Goal: Task Accomplishment & Management: Use online tool/utility

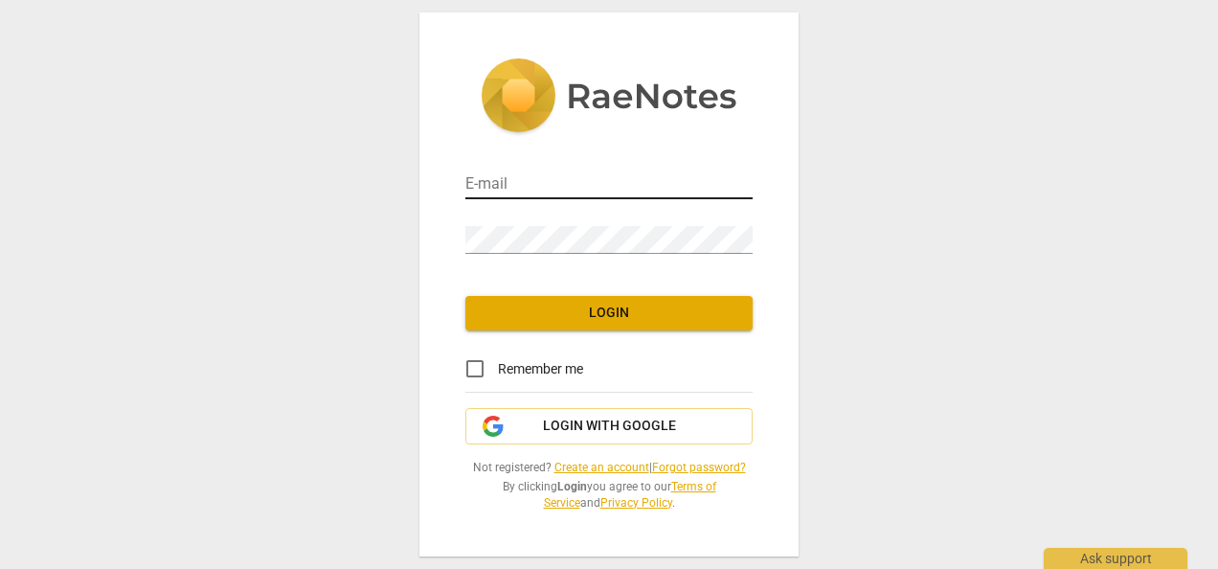
click at [525, 190] on input "email" at bounding box center [608, 185] width 287 height 28
type input "[EMAIL_ADDRESS][DOMAIN_NAME]"
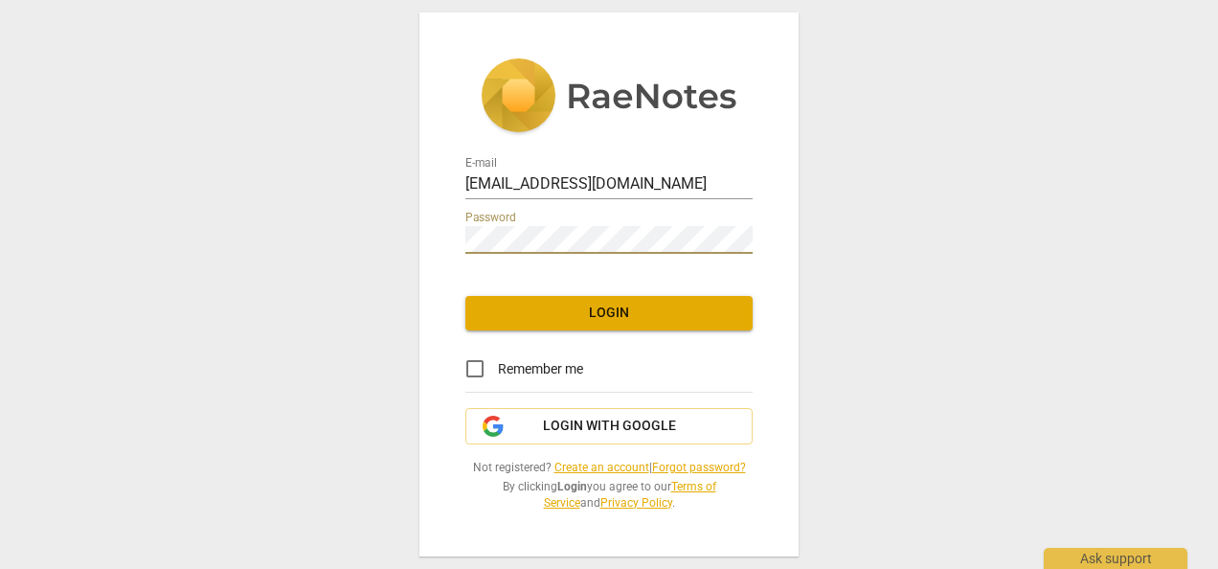
click at [617, 325] on button "Login" at bounding box center [608, 313] width 287 height 34
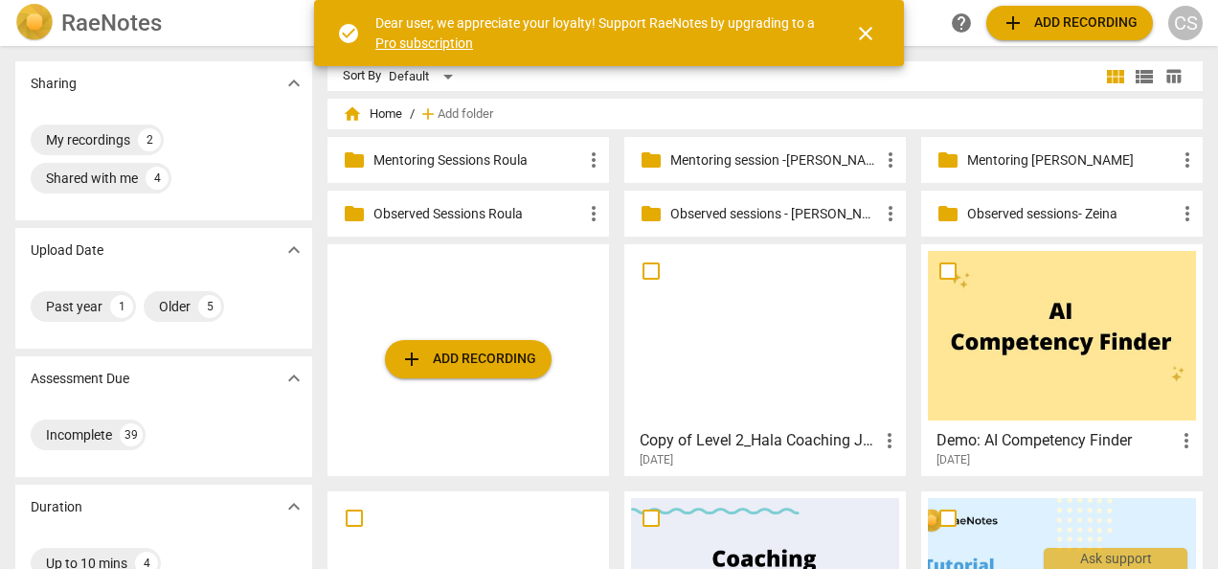
click at [461, 211] on p "Observed Sessions Roula" at bounding box center [477, 214] width 209 height 20
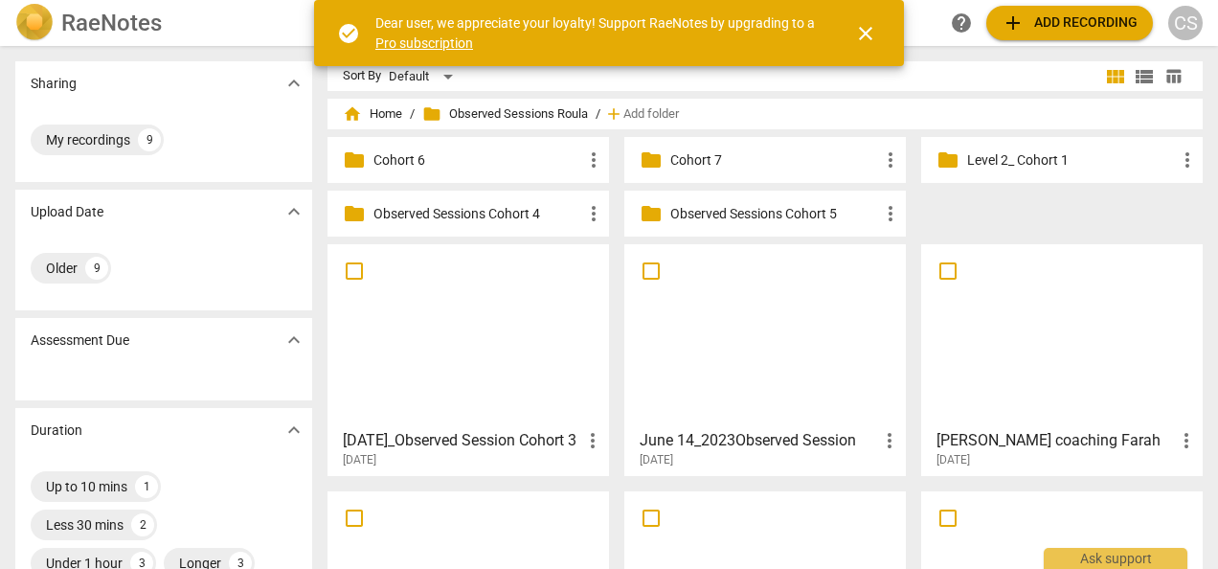
click at [861, 29] on span "close" at bounding box center [865, 33] width 23 height 23
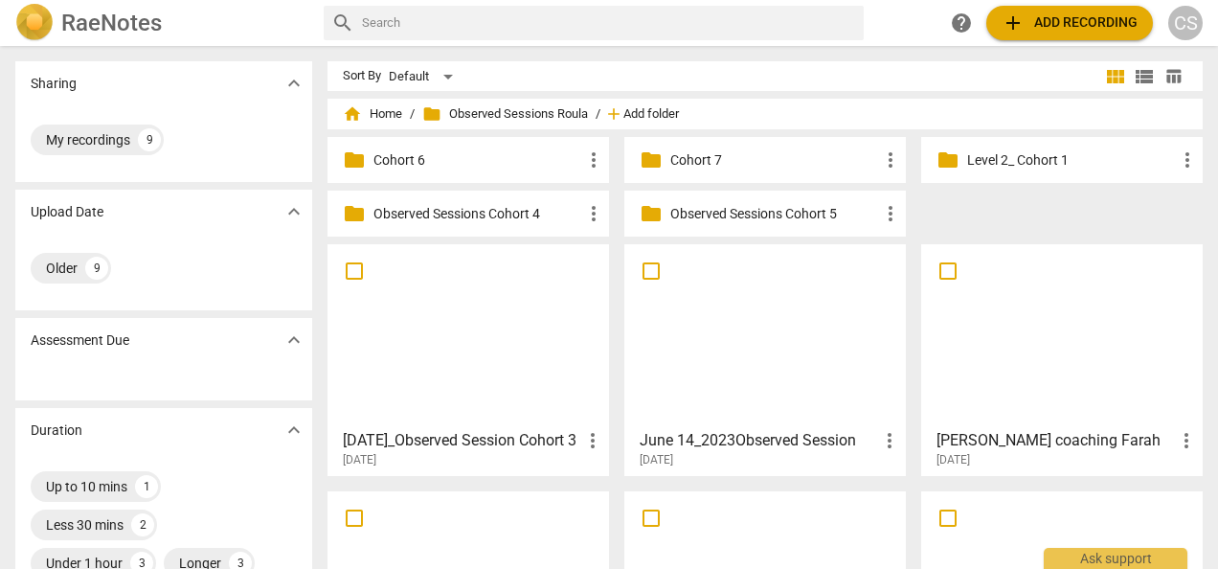
click at [636, 114] on span "Add folder" at bounding box center [651, 114] width 56 height 14
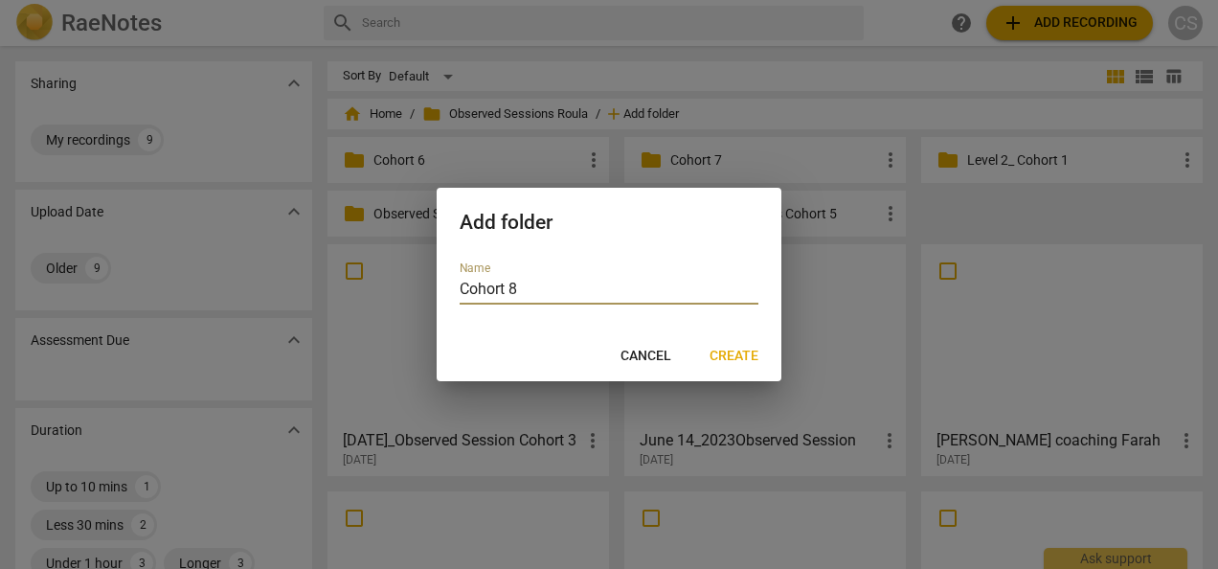
type input "Cohort 8"
click at [743, 360] on span "Create" at bounding box center [733, 356] width 49 height 19
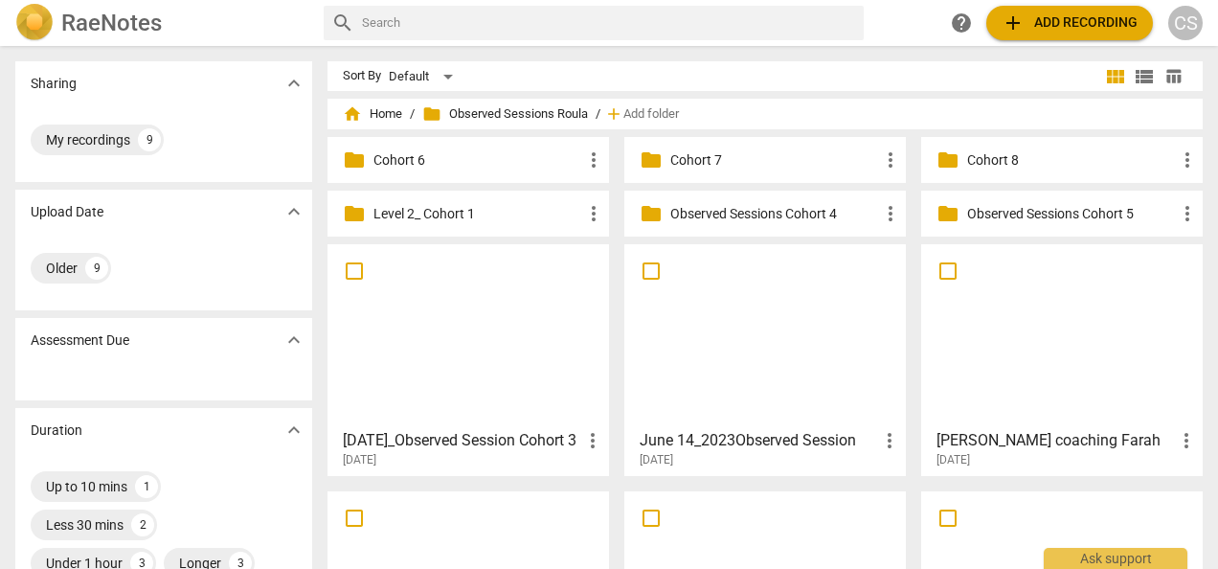
click at [998, 154] on p "Cohort 8" at bounding box center [1071, 160] width 209 height 20
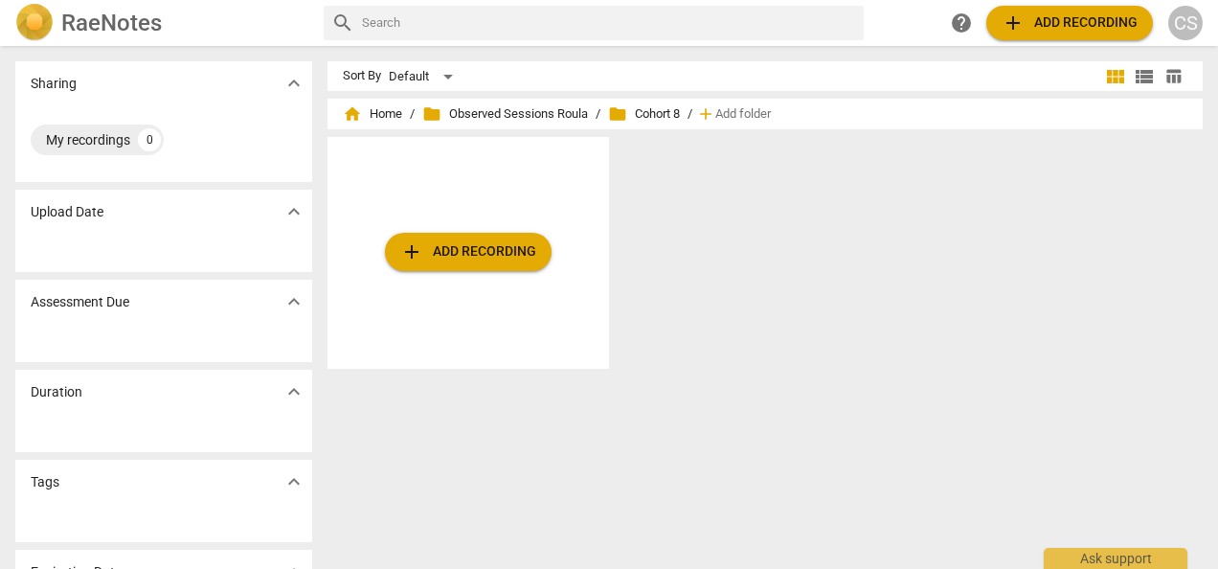
click at [479, 257] on span "add Add recording" at bounding box center [468, 251] width 136 height 23
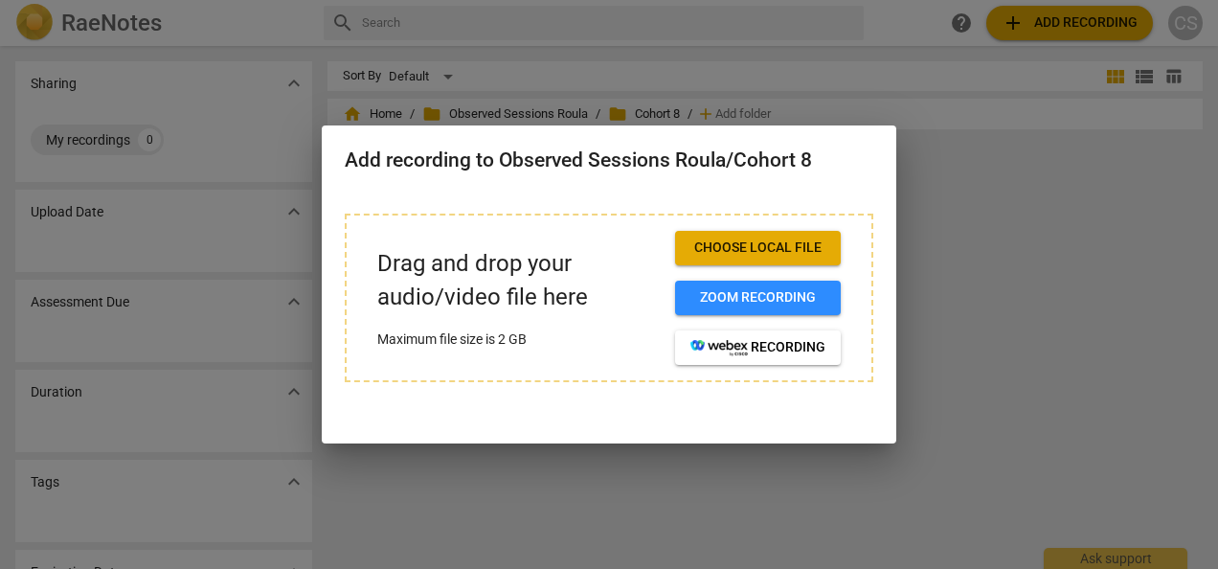
click at [762, 248] on span "Choose local file" at bounding box center [757, 247] width 135 height 19
drag, startPoint x: 503, startPoint y: 294, endPoint x: 436, endPoint y: 317, distance: 70.8
drag, startPoint x: 436, startPoint y: 317, endPoint x: 812, endPoint y: 246, distance: 381.8
click at [812, 246] on span "Choose local file" at bounding box center [757, 247] width 135 height 19
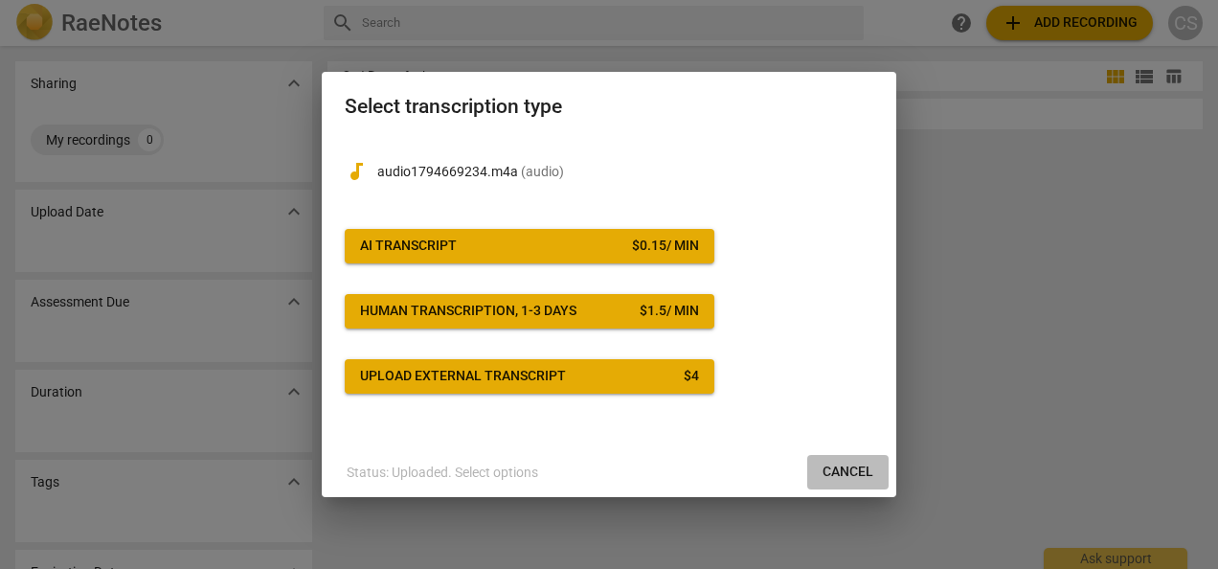
click at [858, 482] on button "Cancel" at bounding box center [847, 472] width 81 height 34
click at [448, 244] on div "AI Transcript" at bounding box center [408, 245] width 97 height 19
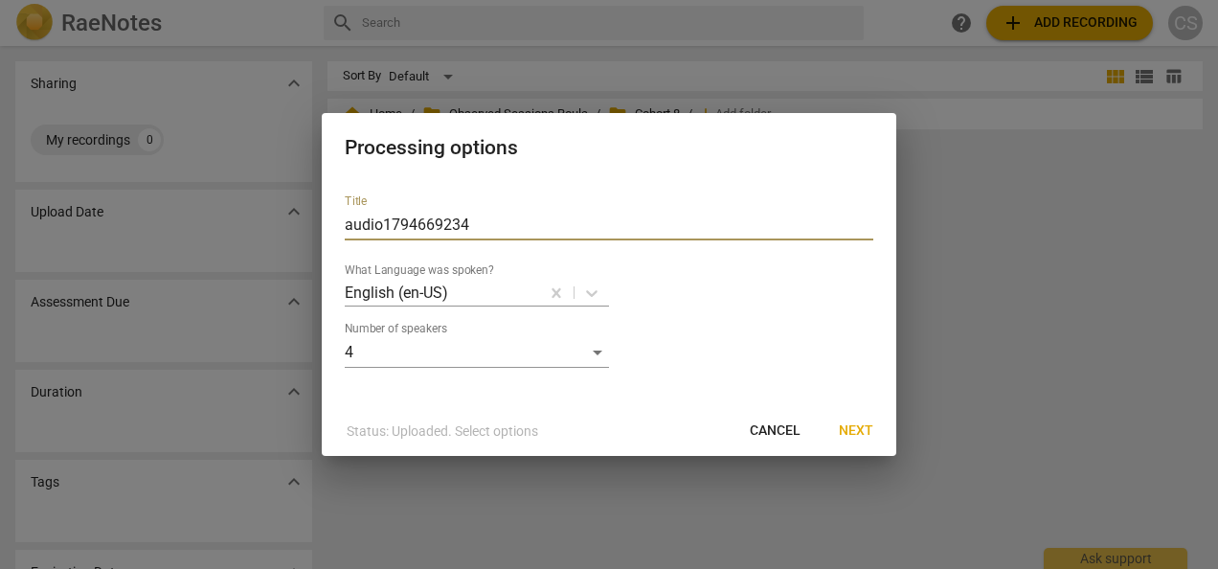
drag, startPoint x: 528, startPoint y: 226, endPoint x: 335, endPoint y: 254, distance: 195.3
click at [335, 254] on div "Title audio1794669234 What Language was spoken? English (en-US) Number of speak…" at bounding box center [609, 292] width 574 height 227
type input "[PERSON_NAME] coaching [PERSON_NAME]"
click at [848, 427] on span "Next" at bounding box center [856, 430] width 34 height 19
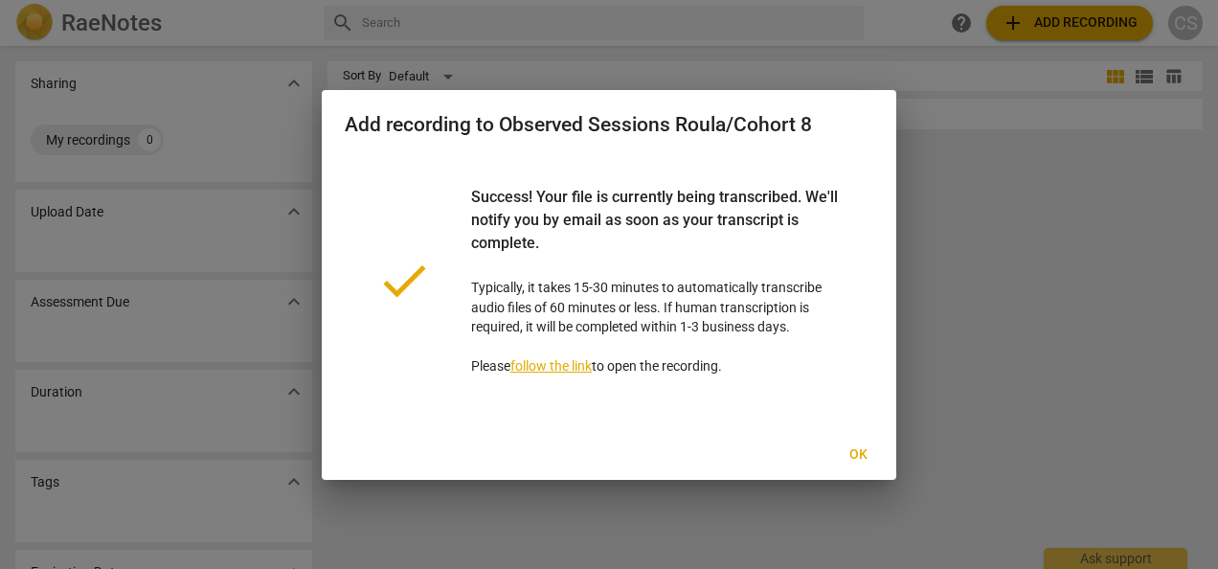
click at [856, 458] on span "Ok" at bounding box center [857, 454] width 31 height 19
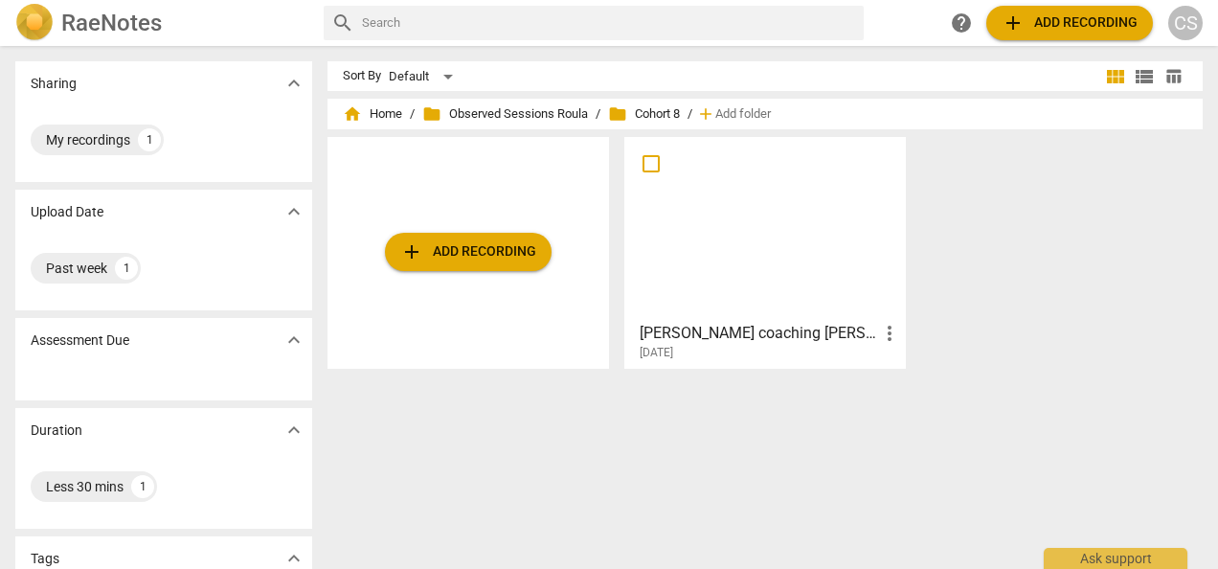
click at [456, 251] on span "add Add recording" at bounding box center [468, 251] width 136 height 23
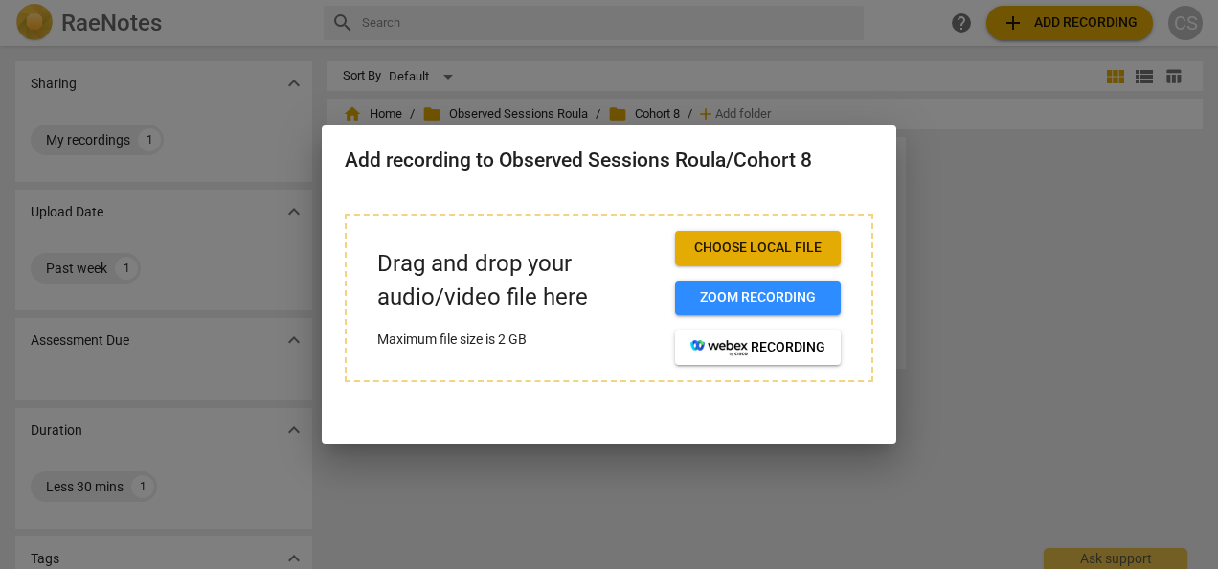
click at [743, 251] on span "Choose local file" at bounding box center [757, 247] width 135 height 19
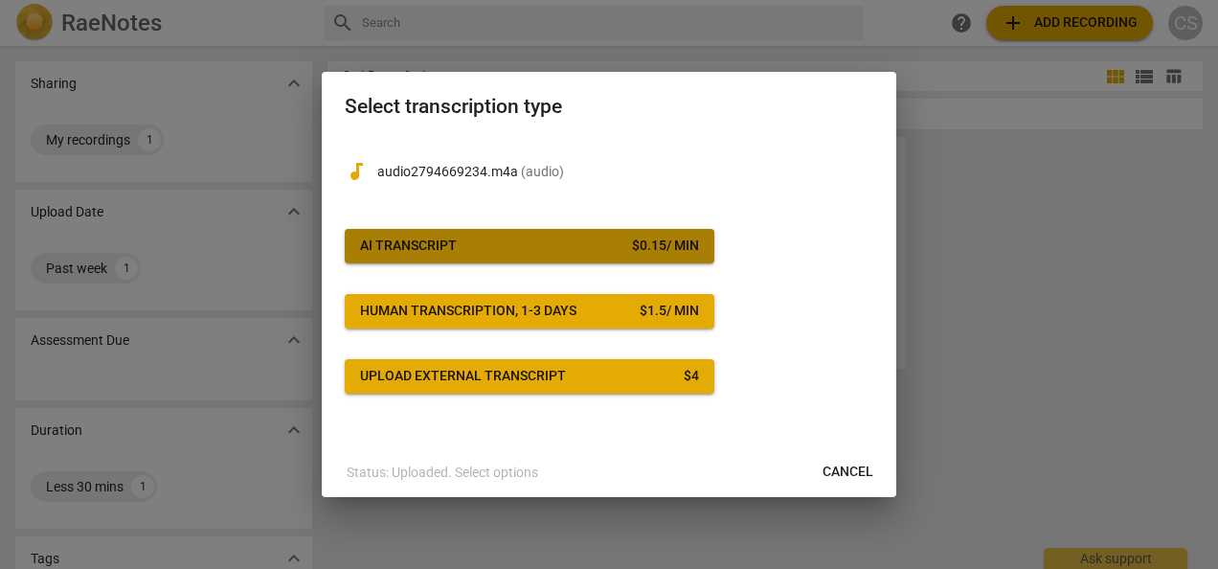
click at [499, 244] on span "AI Transcript $ 0.15 / min" at bounding box center [529, 245] width 339 height 19
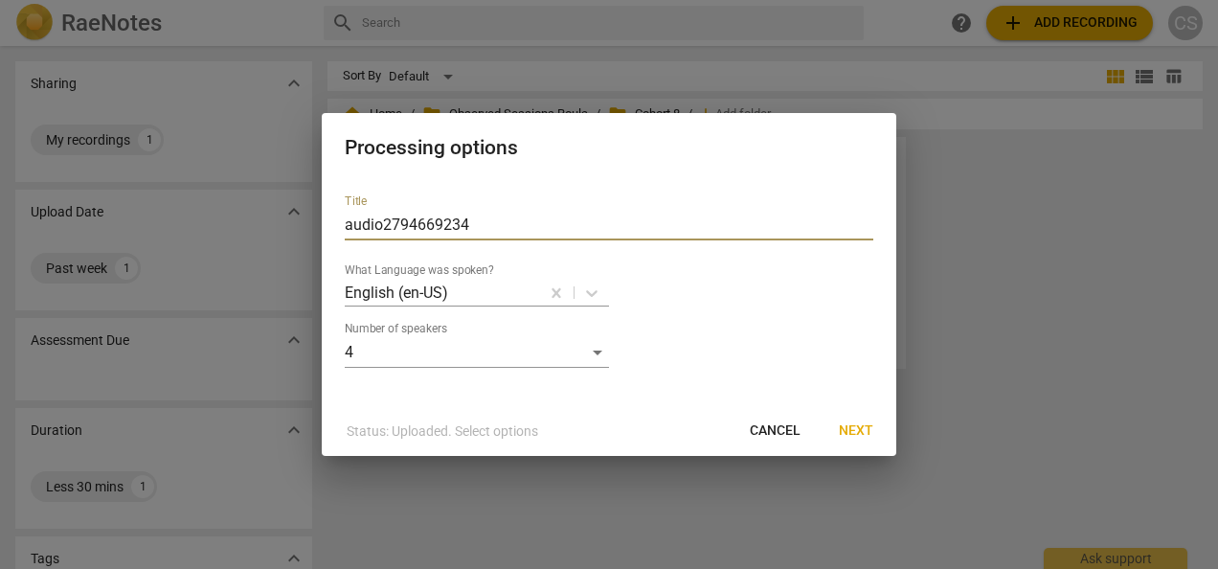
drag, startPoint x: 500, startPoint y: 217, endPoint x: 299, endPoint y: 250, distance: 203.6
click at [299, 250] on div "Processing options Title audio2794669234 What Language was spoken? English (en-…" at bounding box center [609, 284] width 1218 height 569
type input "[PERSON_NAME] coaching [PERSON_NAME]"
click at [867, 438] on span "Next" at bounding box center [856, 430] width 34 height 19
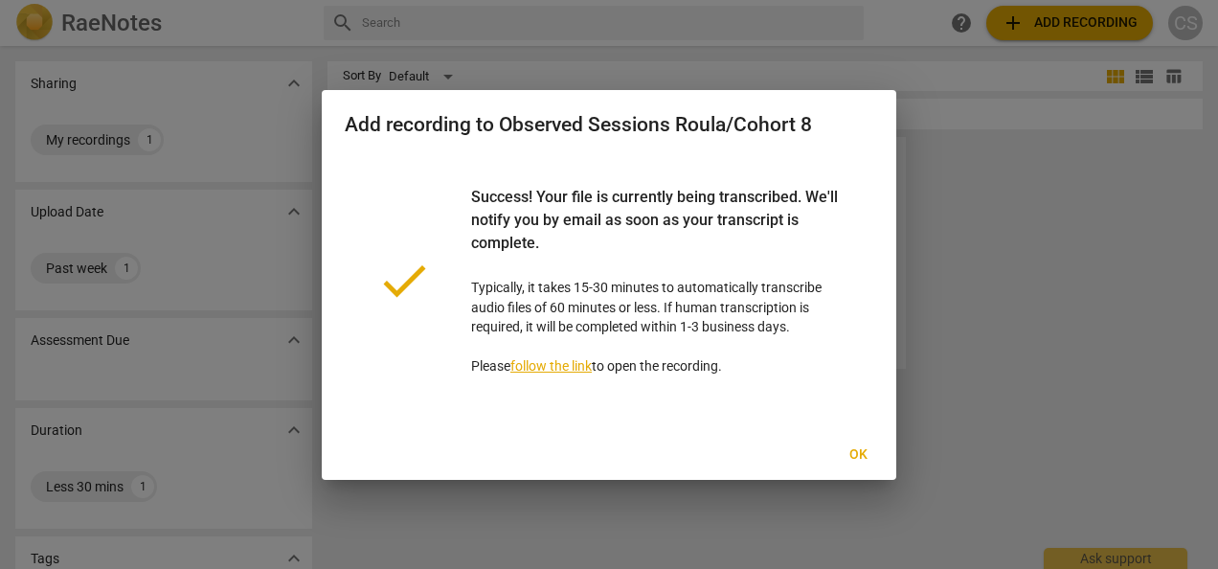
click at [856, 447] on span "Ok" at bounding box center [857, 454] width 31 height 19
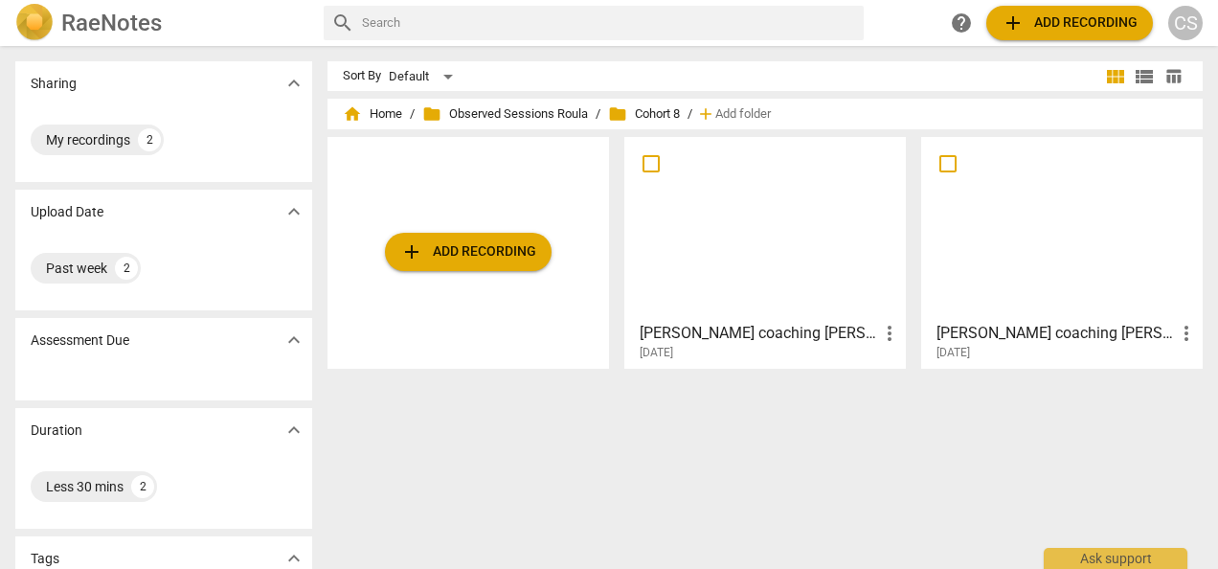
click at [1017, 469] on div "Sort By Default view_module view_list table_chart home Home / folder Observed S…" at bounding box center [772, 307] width 890 height 492
click at [706, 218] on div at bounding box center [765, 228] width 268 height 169
click at [1070, 223] on div at bounding box center [1062, 228] width 268 height 169
click at [429, 244] on span "add Add recording" at bounding box center [468, 251] width 136 height 23
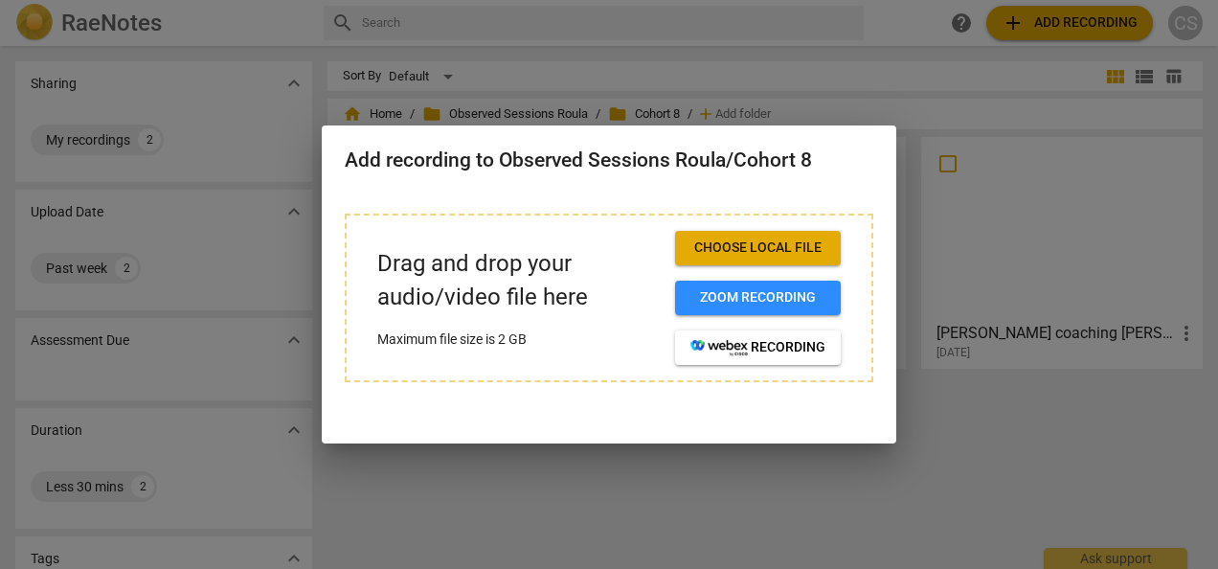
click at [666, 249] on div "Drag and drop your audio/video file here Maximum file size is 2 GB Choose local…" at bounding box center [608, 298] width 463 height 134
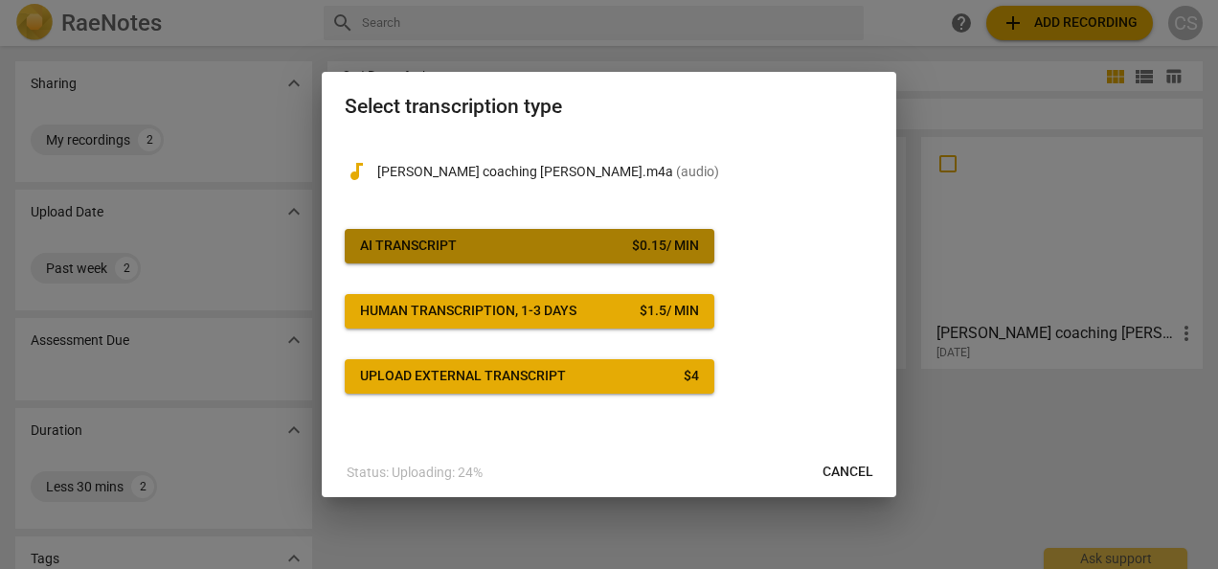
click at [682, 243] on div "$ 0.15 / min" at bounding box center [665, 245] width 67 height 19
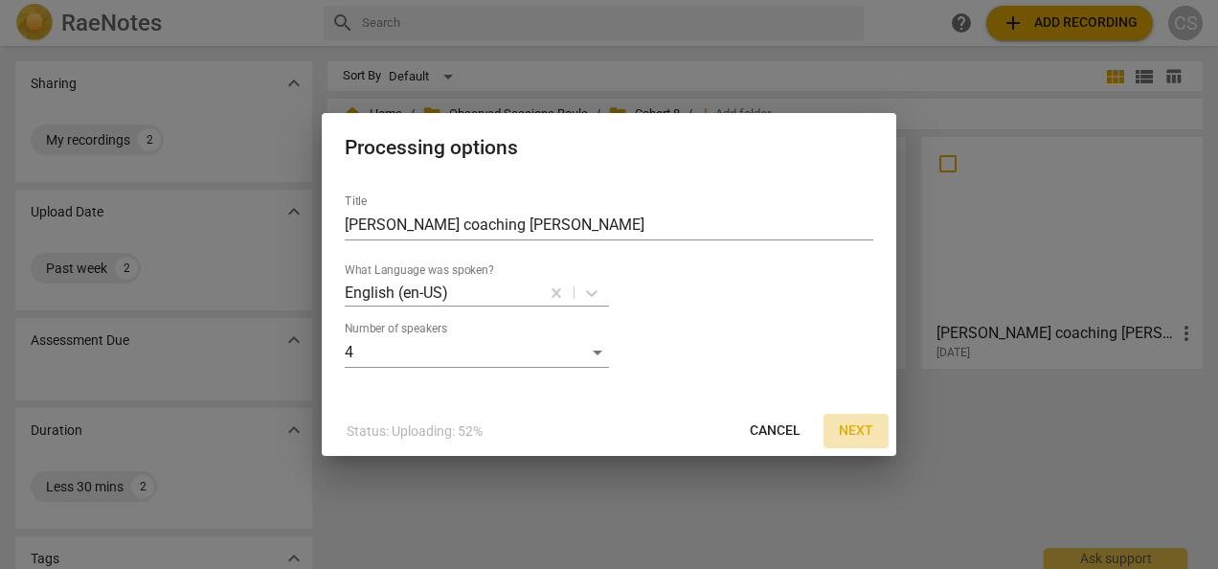
click at [869, 431] on span "Next" at bounding box center [856, 430] width 34 height 19
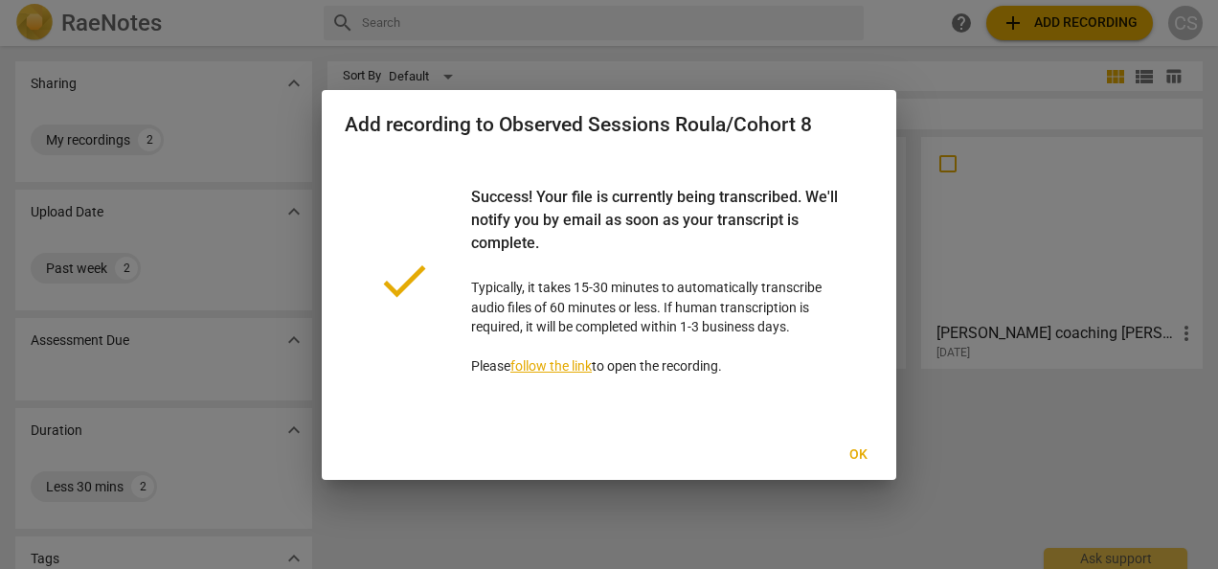
click at [870, 458] on span "Ok" at bounding box center [857, 454] width 31 height 19
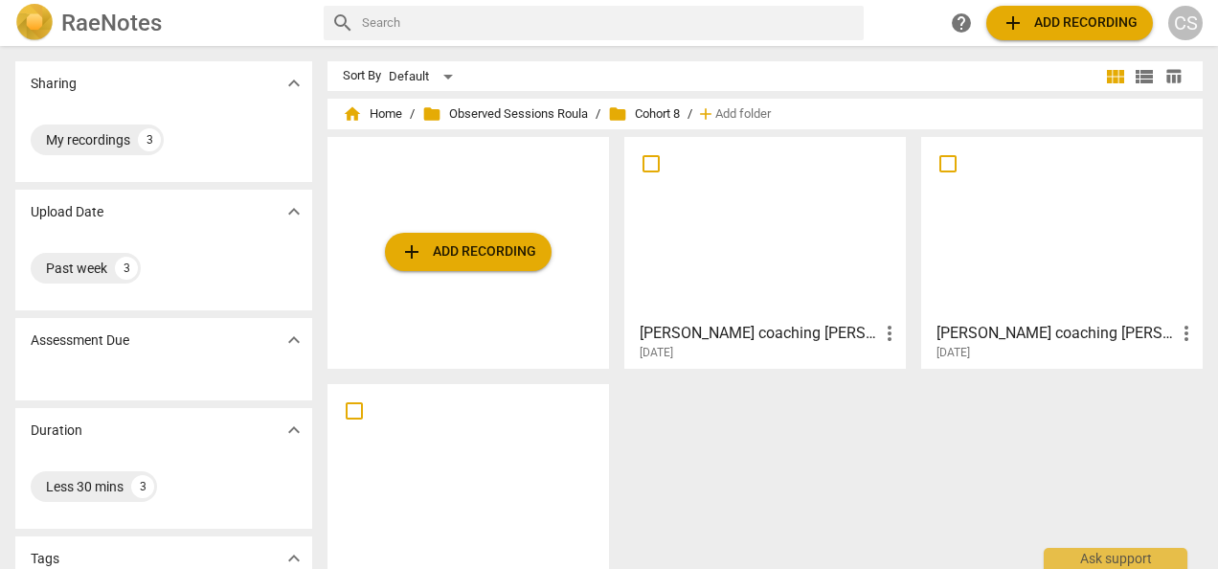
click at [503, 479] on div at bounding box center [468, 475] width 268 height 169
